Goal: Navigation & Orientation: Find specific page/section

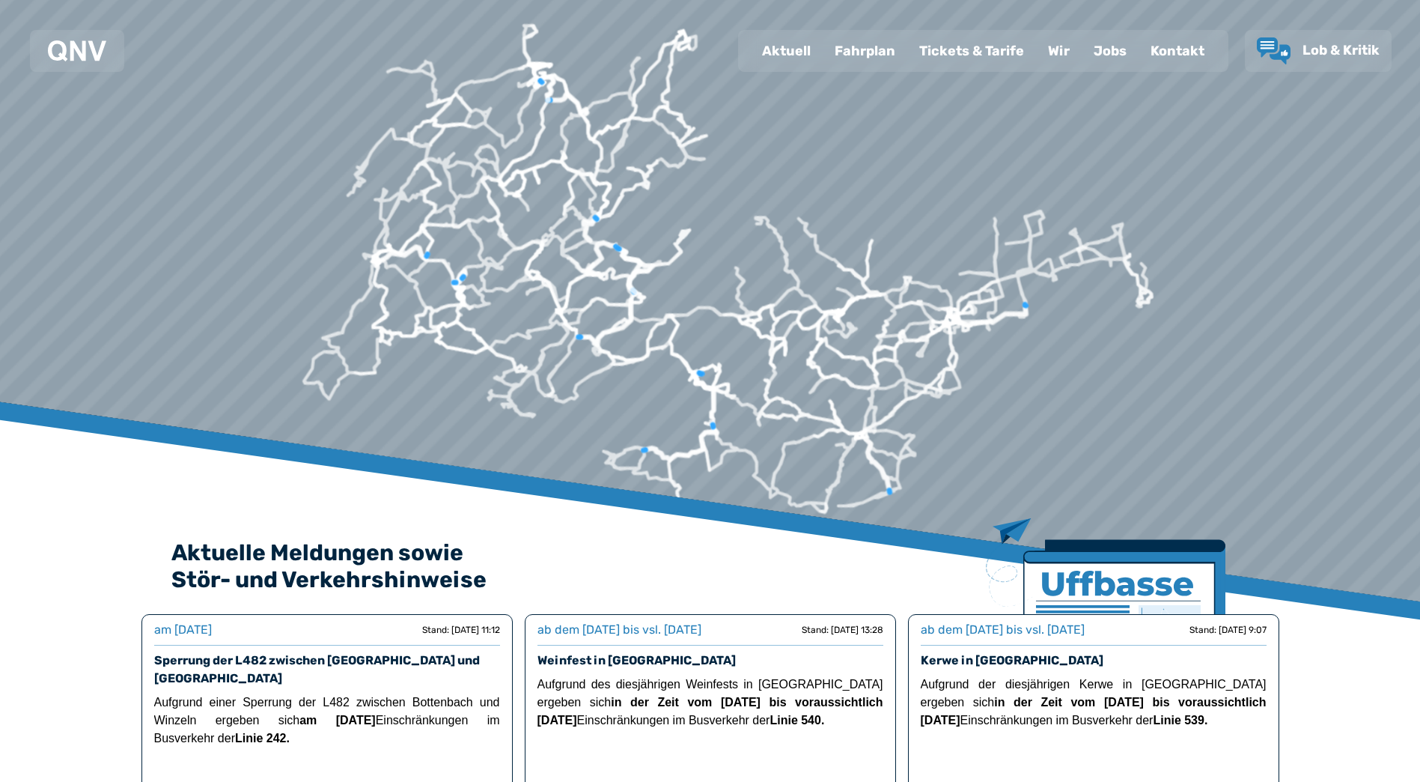
click at [877, 56] on div "Fahrplan" at bounding box center [865, 50] width 85 height 39
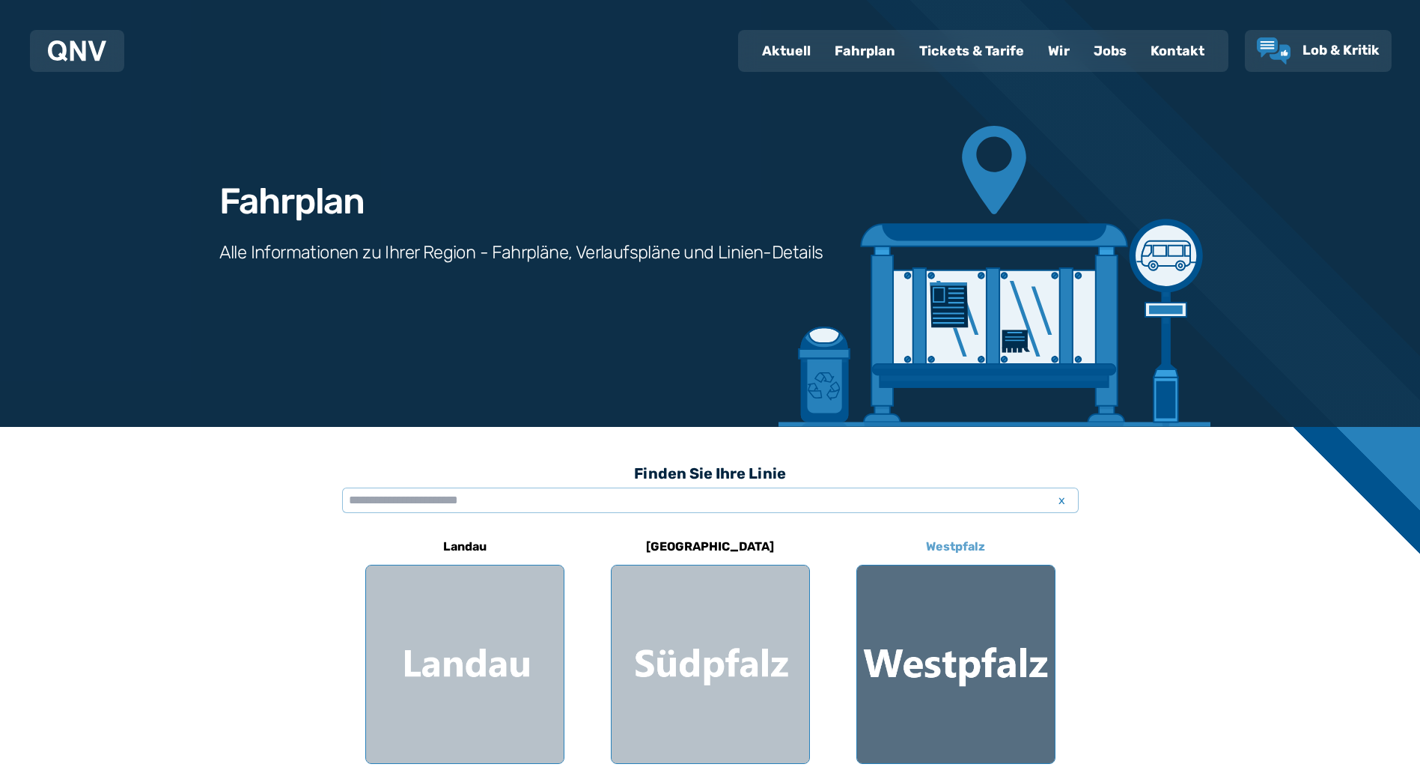
click at [912, 659] on div at bounding box center [956, 664] width 198 height 198
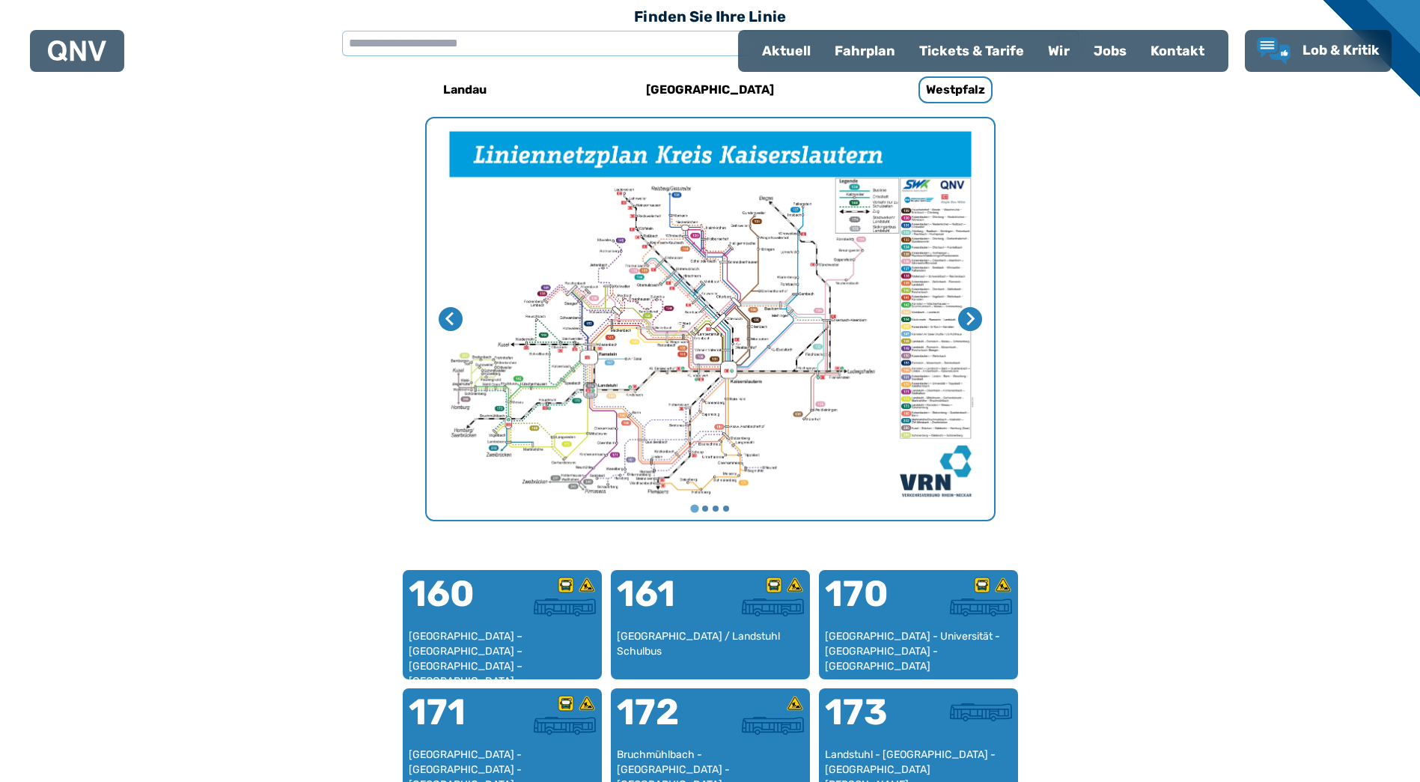
scroll to position [340, 0]
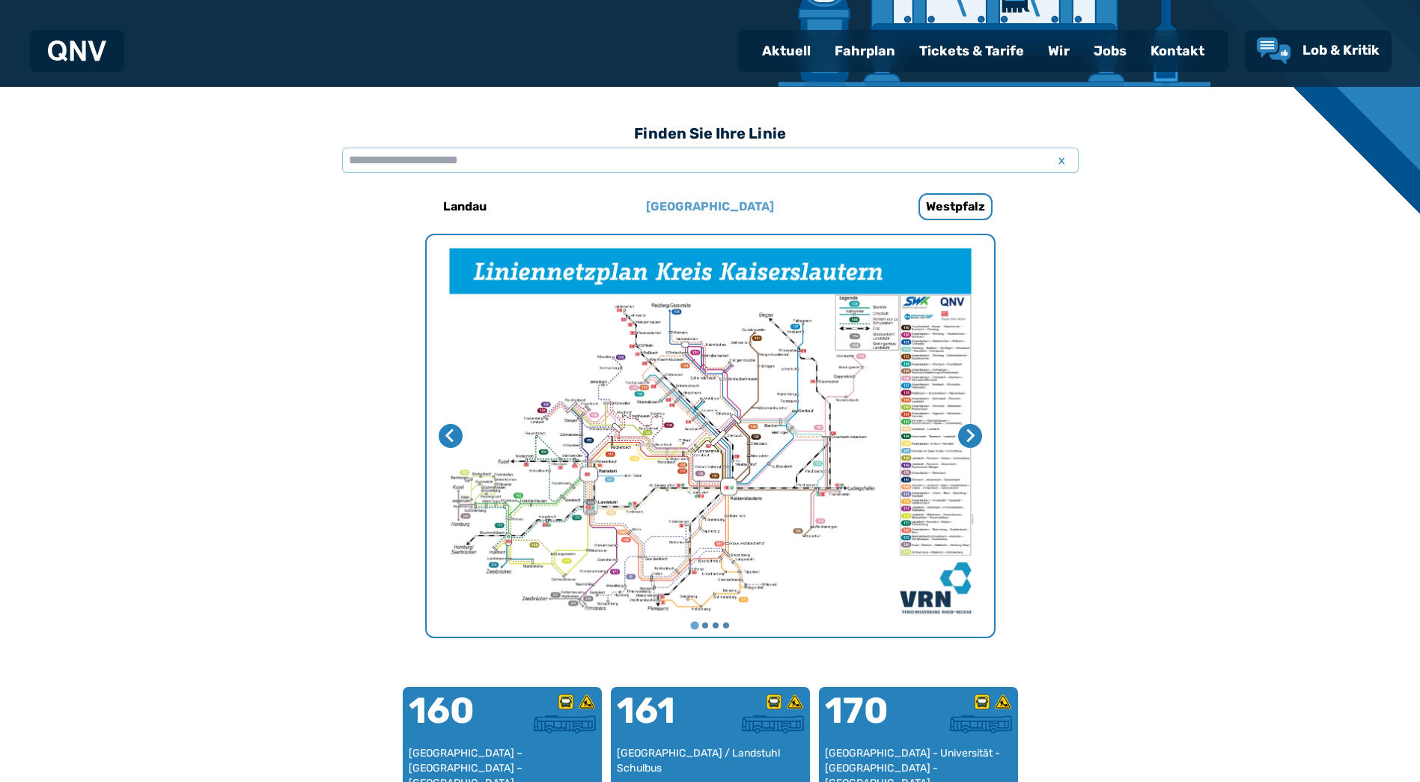
click at [716, 213] on h6 "[GEOGRAPHIC_DATA]" at bounding box center [710, 207] width 140 height 24
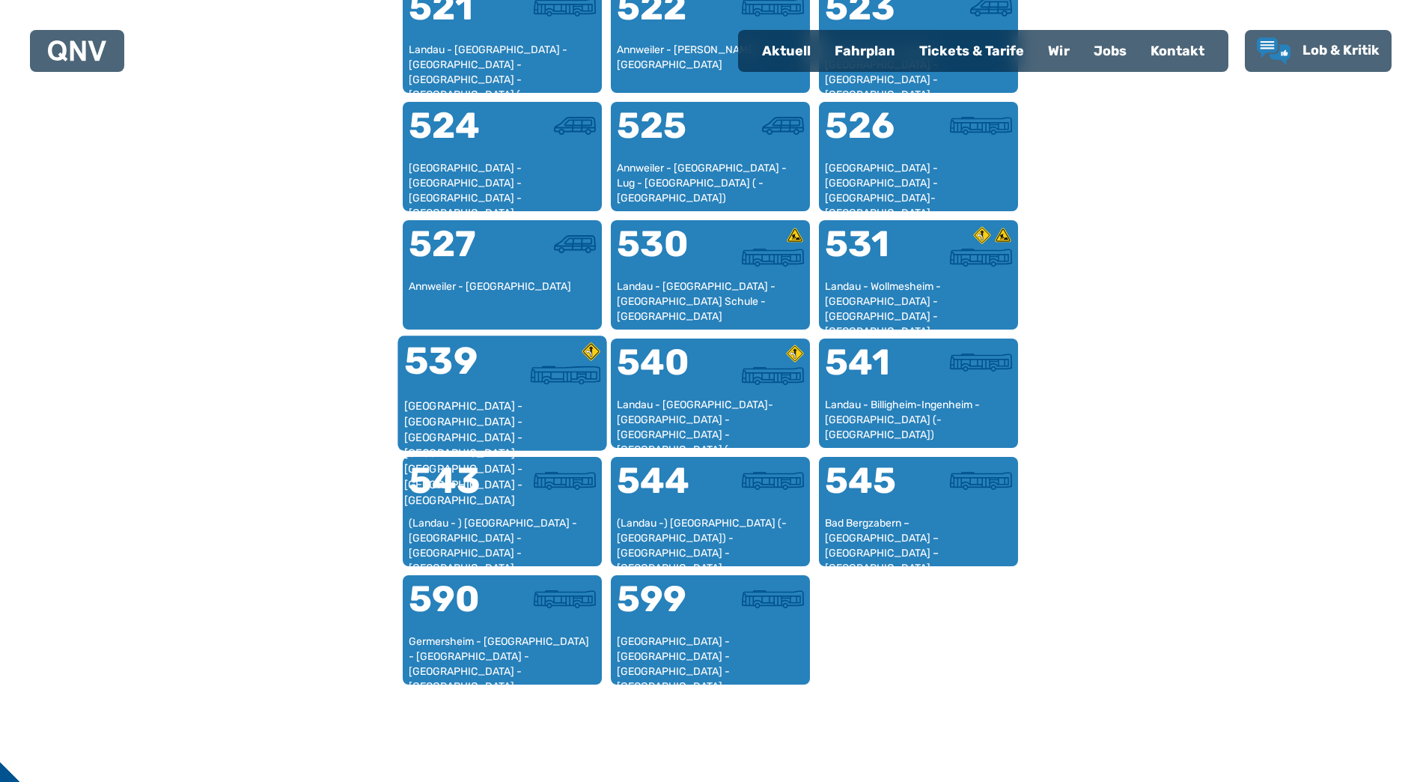
scroll to position [1359, 0]
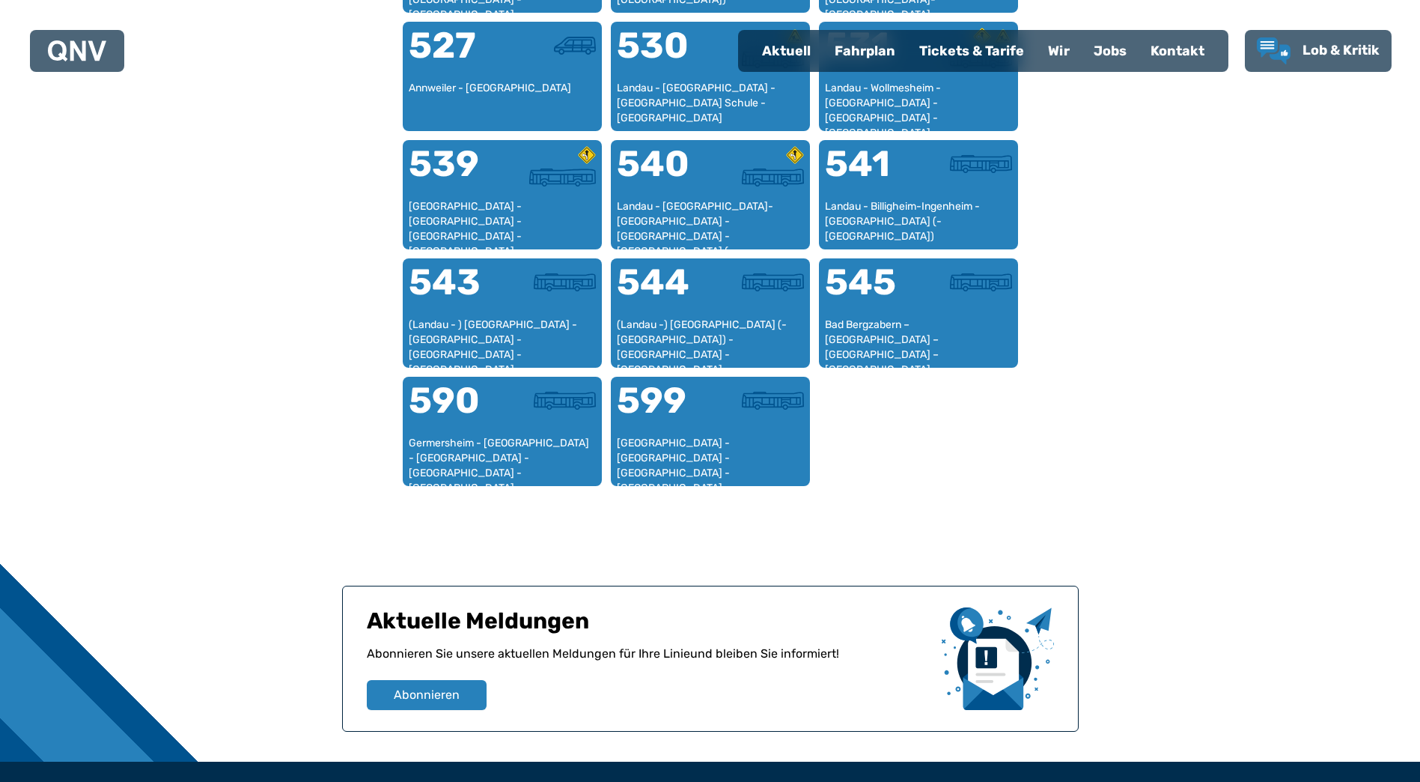
click at [976, 49] on div "Tickets & Tarife" at bounding box center [971, 50] width 129 height 39
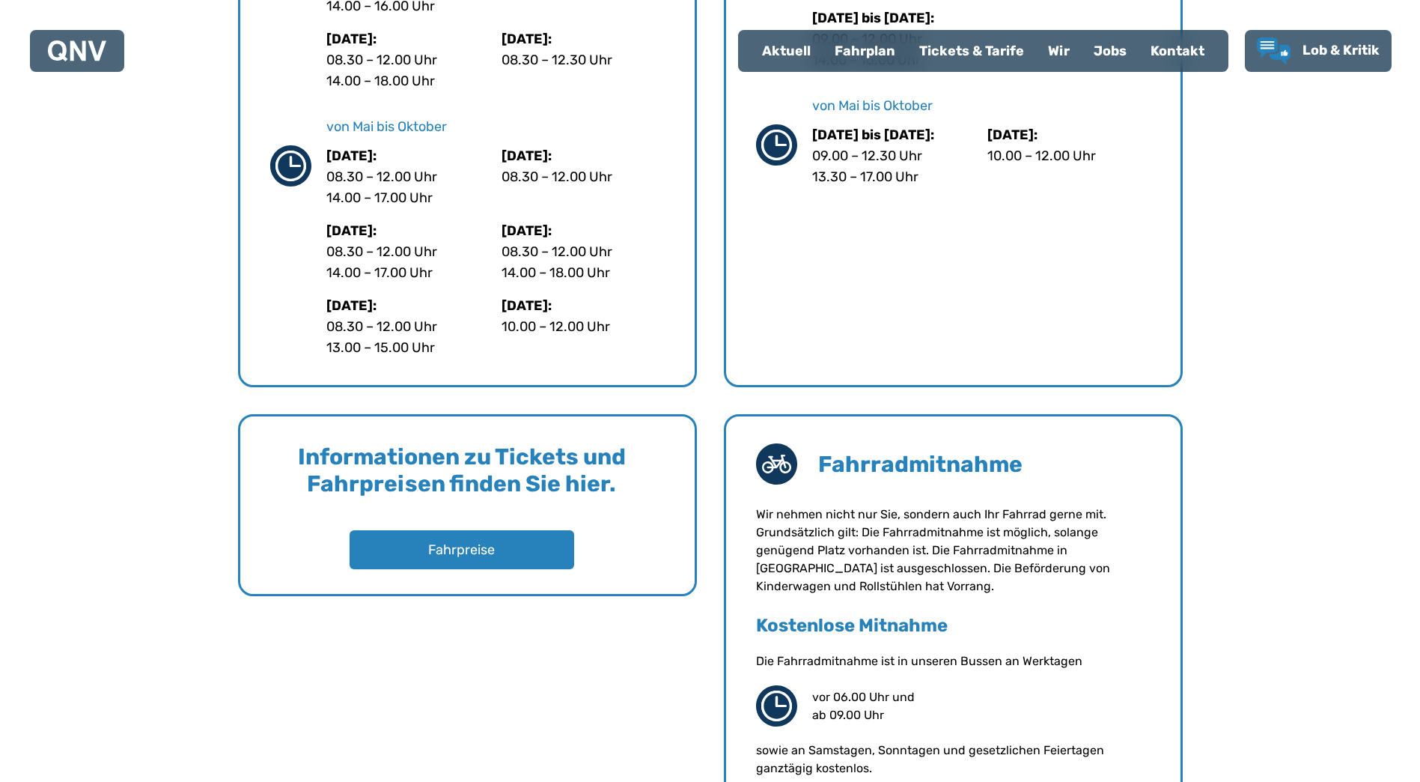
scroll to position [973, 0]
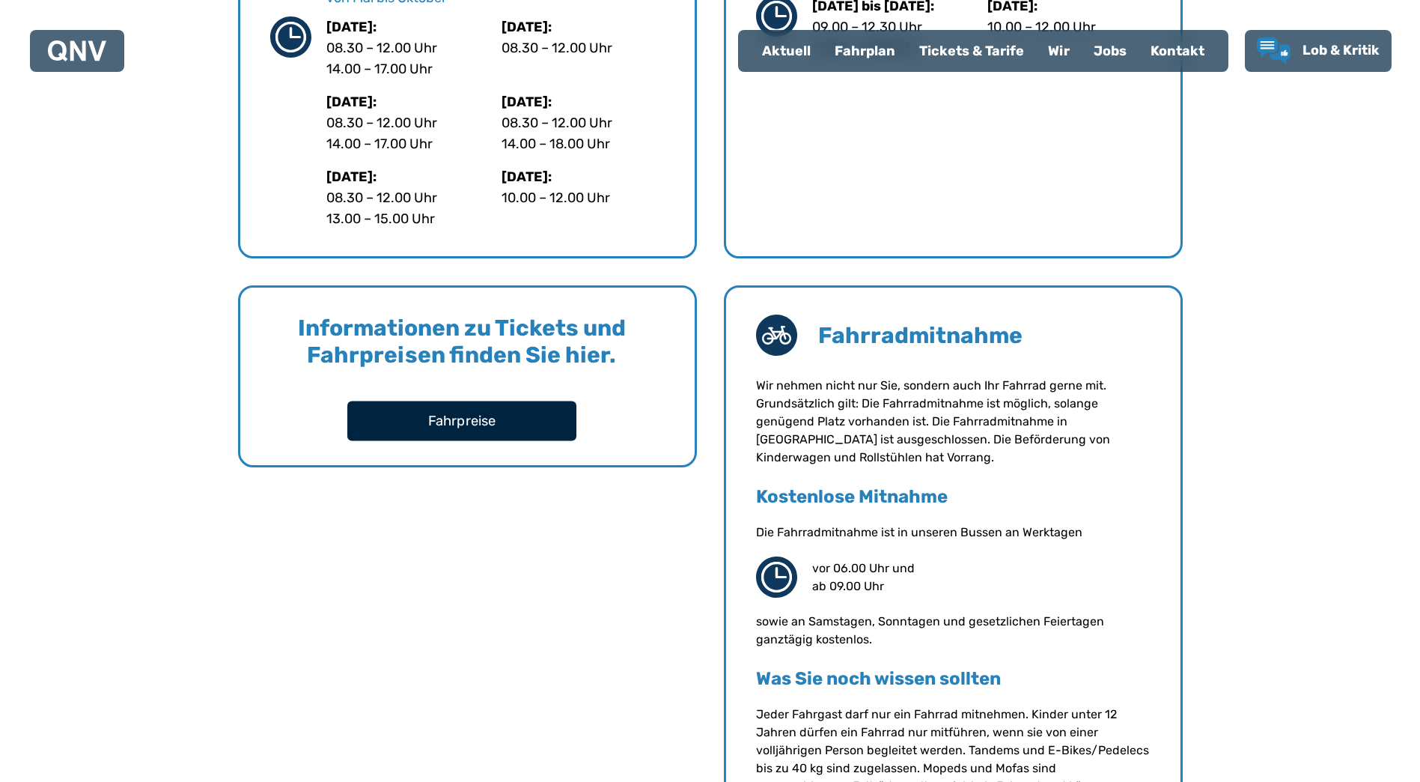
click at [532, 435] on button "Fahrpreise" at bounding box center [461, 420] width 229 height 40
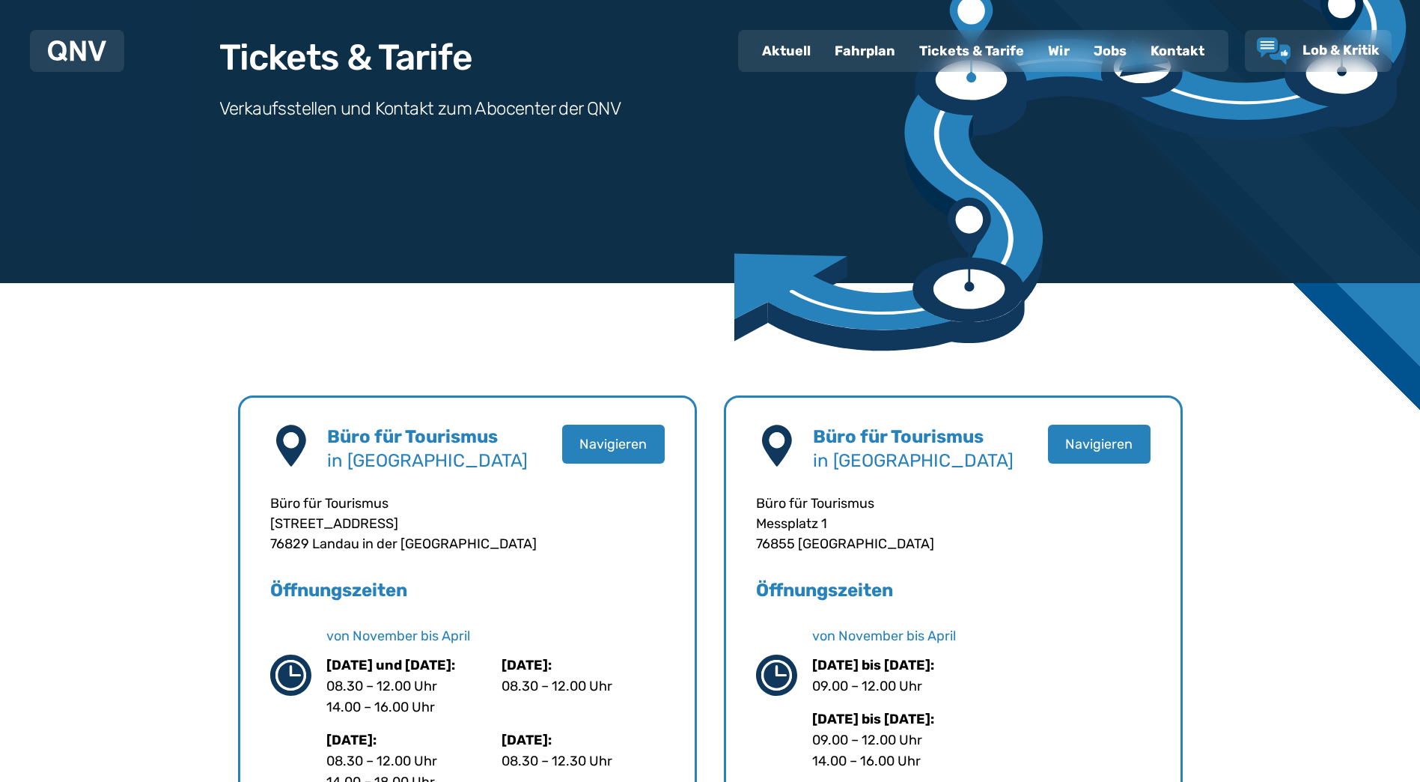
scroll to position [0, 0]
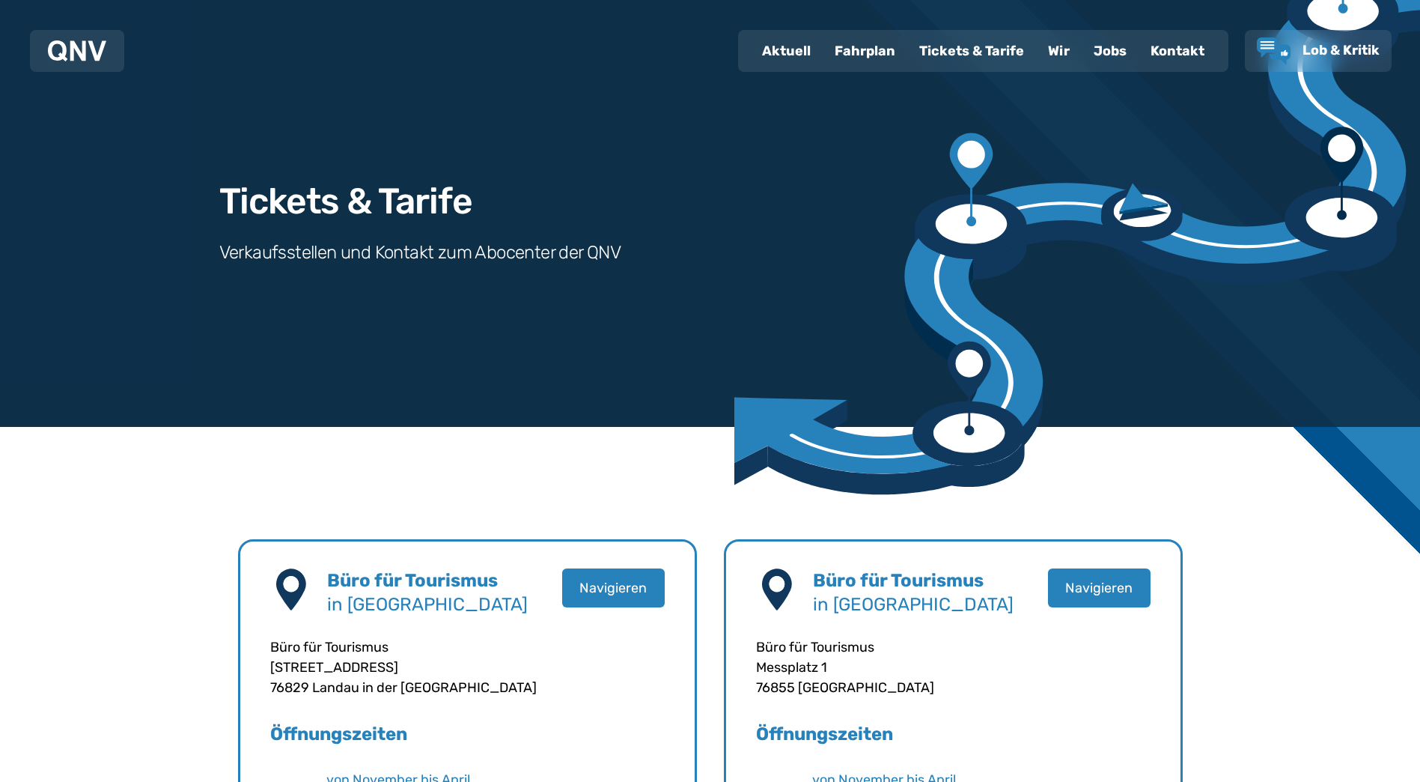
click at [1051, 42] on div "Wir" at bounding box center [1059, 50] width 46 height 39
